Goal: Transaction & Acquisition: Purchase product/service

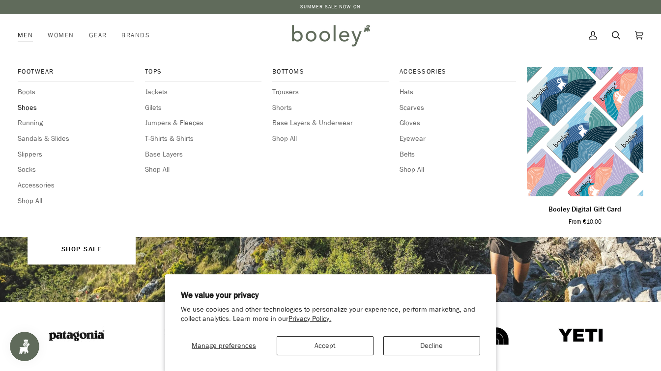
click at [26, 107] on span "Shoes" at bounding box center [76, 108] width 116 height 11
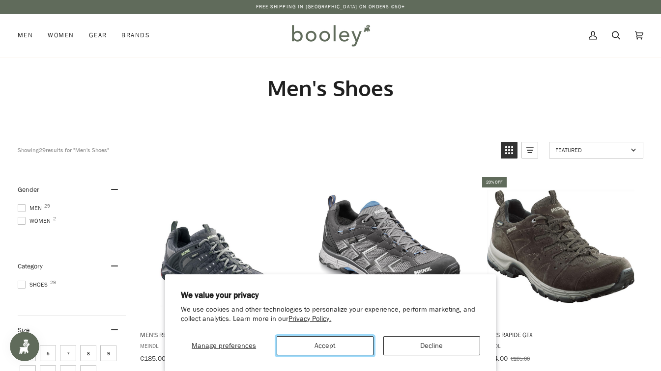
click at [308, 352] on button "Accept" at bounding box center [325, 345] width 97 height 19
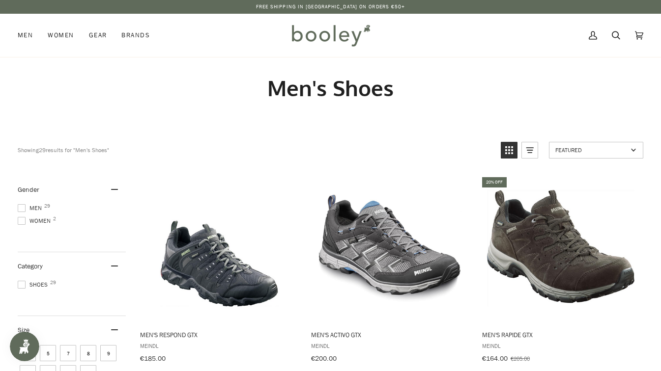
click at [18, 208] on span at bounding box center [22, 208] width 8 height 8
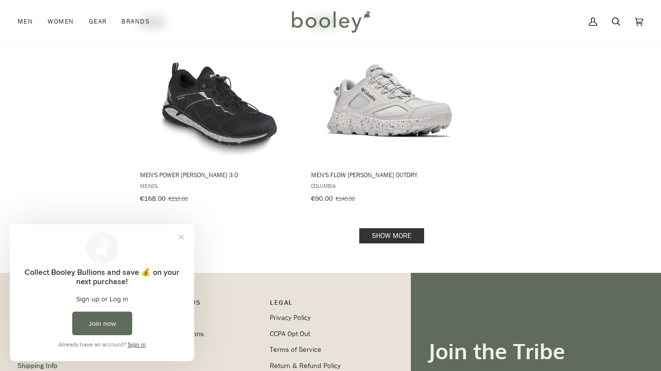
scroll to position [1396, 0]
click at [401, 228] on link "Show more" at bounding box center [391, 235] width 65 height 15
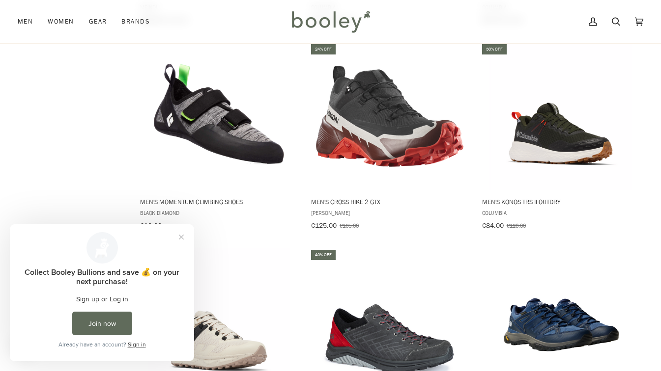
scroll to position [1571, 0]
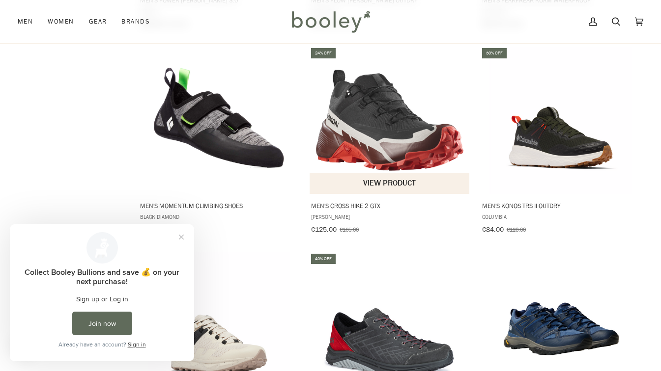
click at [398, 124] on img "Men's Cross Hike 2 GTX" at bounding box center [389, 120] width 147 height 147
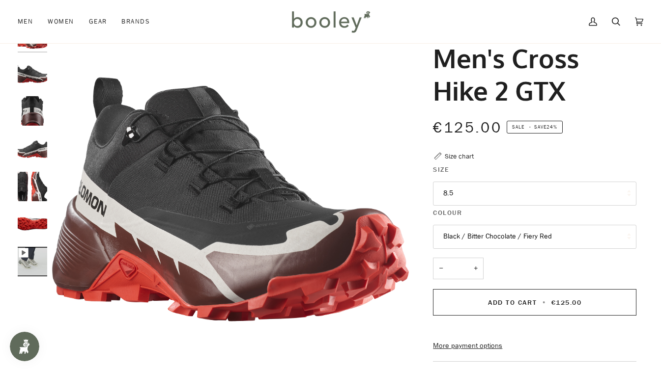
click at [38, 151] on img "Salomon Men's Cross Hike 2 GTX - Booley Galway" at bounding box center [32, 148] width 29 height 29
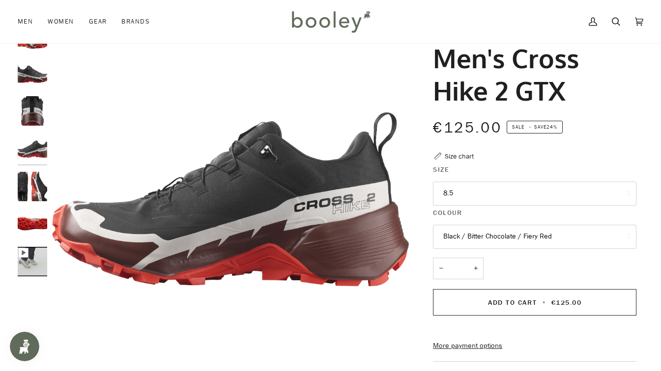
click at [506, 195] on button "8.5" at bounding box center [534, 194] width 203 height 24
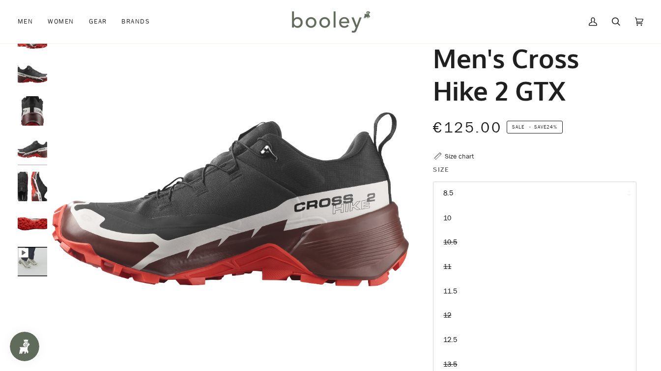
scroll to position [96, 0]
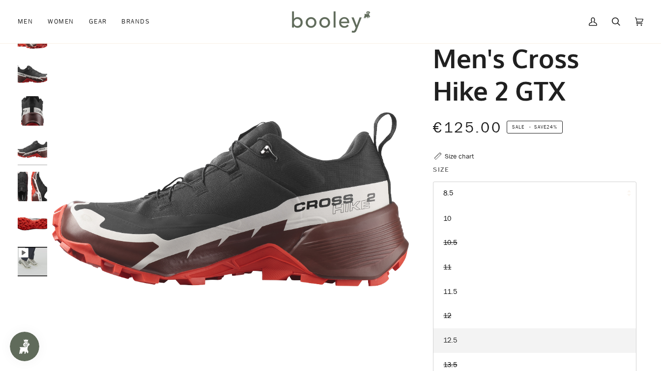
click at [462, 341] on link "12.5" at bounding box center [534, 341] width 202 height 25
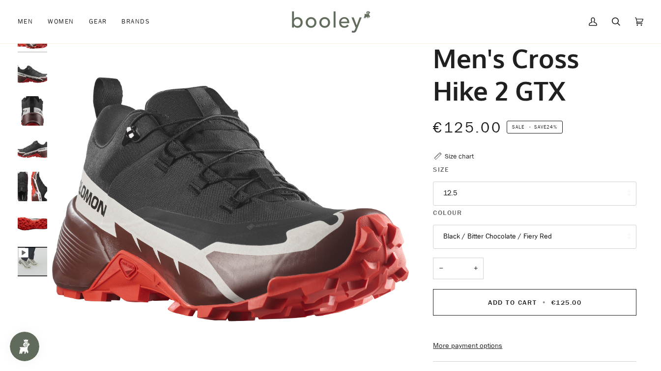
click at [31, 258] on img "Men's Cross Hike 2 GTX" at bounding box center [32, 261] width 29 height 29
